Goal: Information Seeking & Learning: Learn about a topic

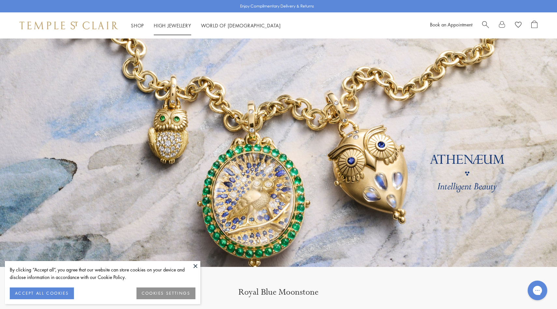
click at [173, 29] on li "High Jewellery High Jewellery" at bounding box center [172, 26] width 37 height 8
click at [175, 25] on link "High Jewellery High Jewellery" at bounding box center [172, 25] width 37 height 7
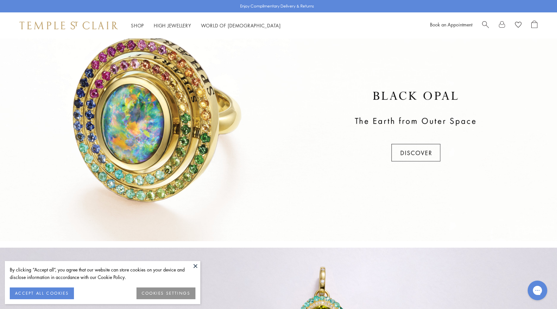
scroll to position [260, 0]
click at [228, 129] on div at bounding box center [278, 127] width 557 height 228
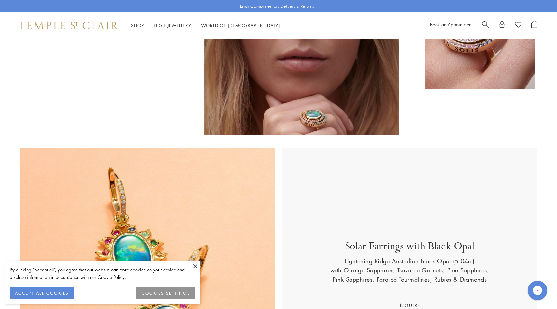
scroll to position [130, 0]
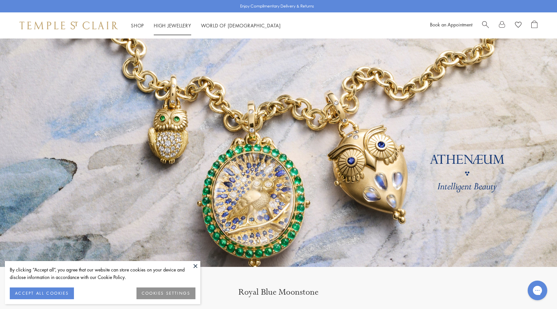
click at [172, 23] on link "High Jewellery High Jewellery" at bounding box center [172, 25] width 37 height 7
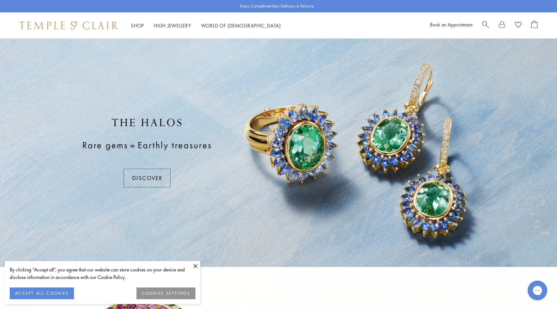
scroll to position [181, 0]
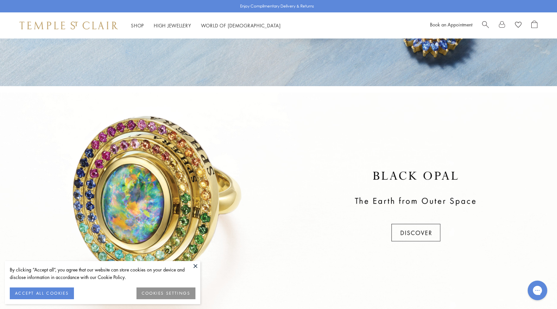
click at [171, 171] on div at bounding box center [278, 207] width 557 height 228
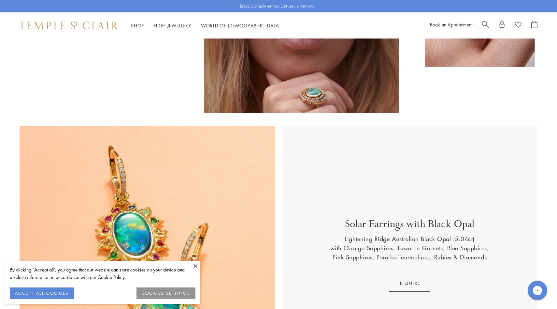
scroll to position [161, 0]
